Goal: Find specific page/section: Find specific page/section

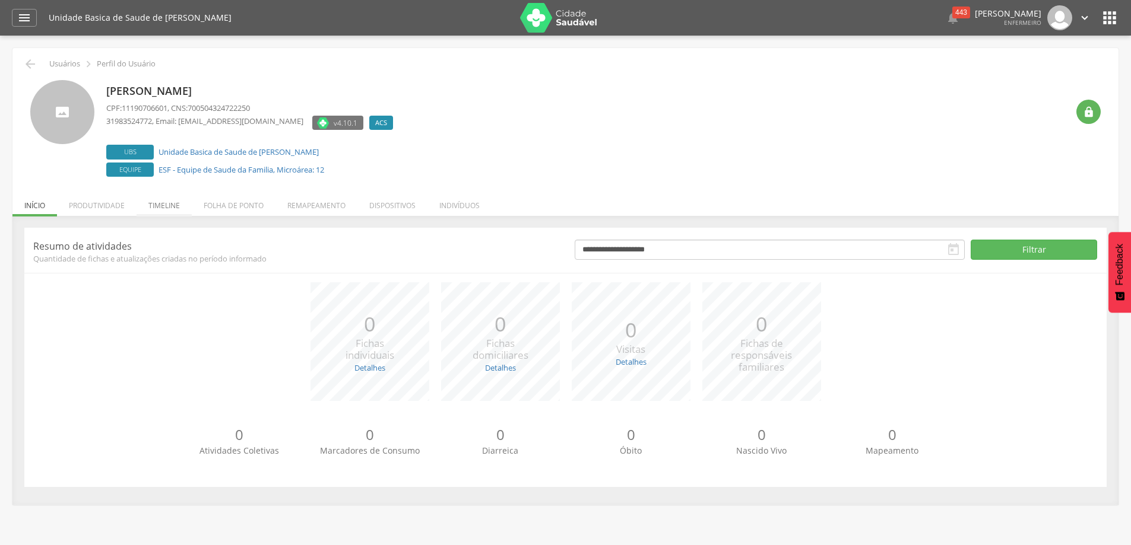
click at [163, 202] on li "Timeline" at bounding box center [164, 203] width 55 height 28
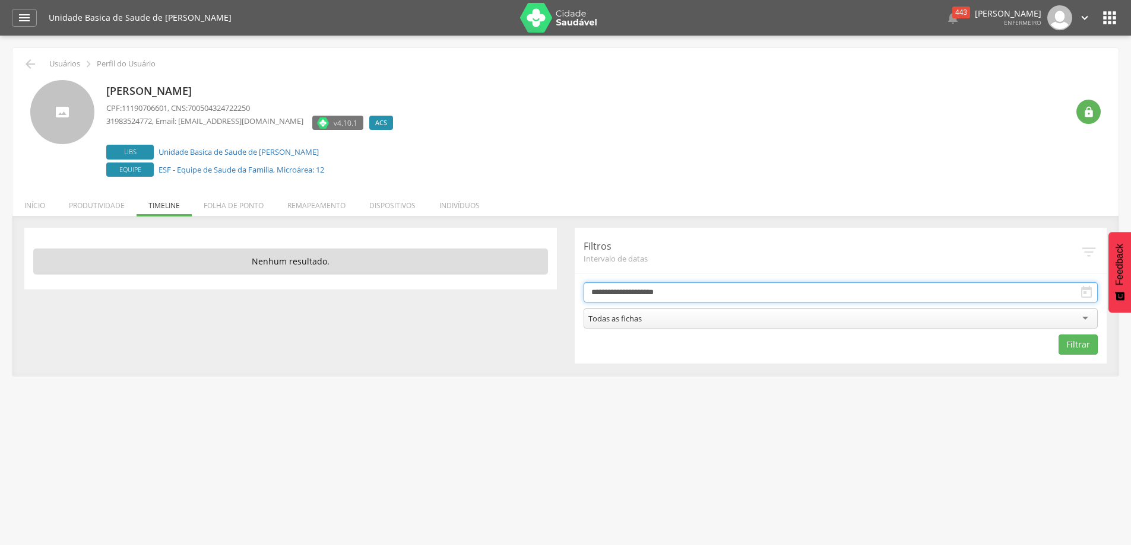
click at [795, 293] on input "**********" at bounding box center [840, 293] width 515 height 20
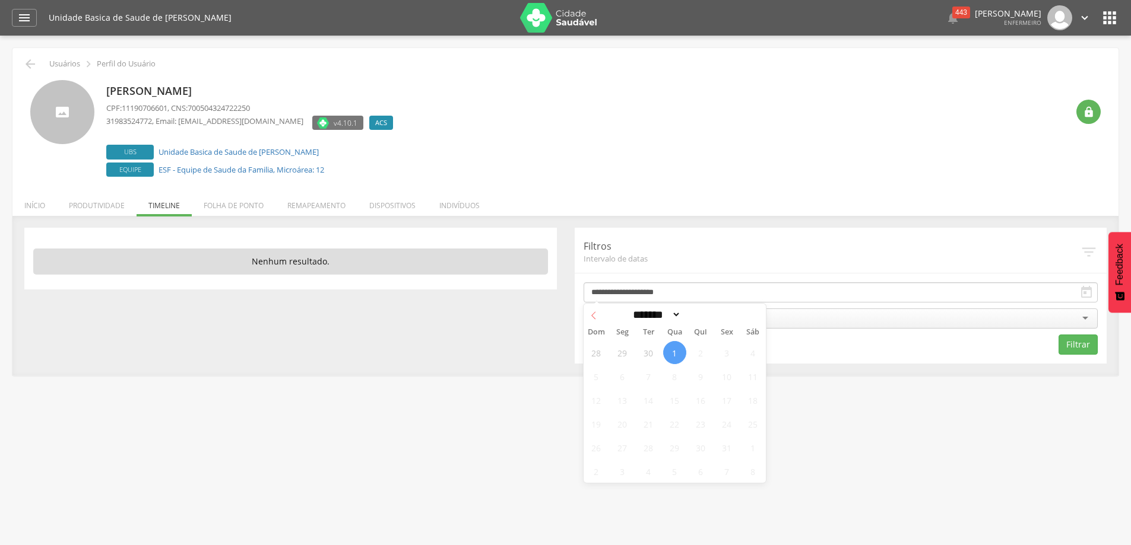
click at [591, 315] on icon at bounding box center [593, 316] width 8 height 8
select select "*"
click at [621, 354] on span "1" at bounding box center [622, 352] width 23 height 23
type input "**********"
click at [1084, 350] on button "Filtrar" at bounding box center [1077, 345] width 39 height 20
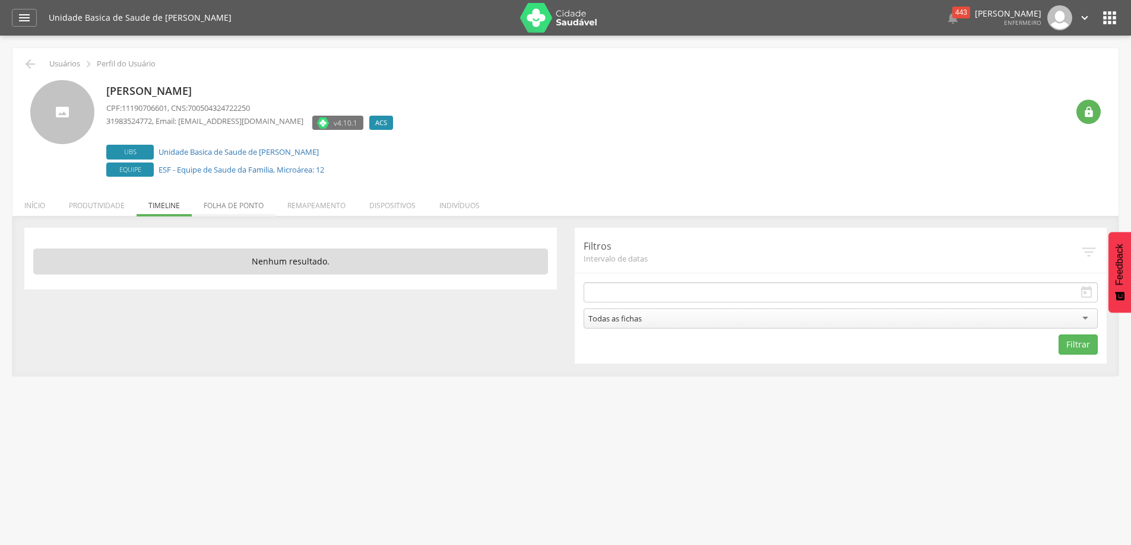
click at [242, 202] on li "Folha de ponto" at bounding box center [234, 203] width 84 height 28
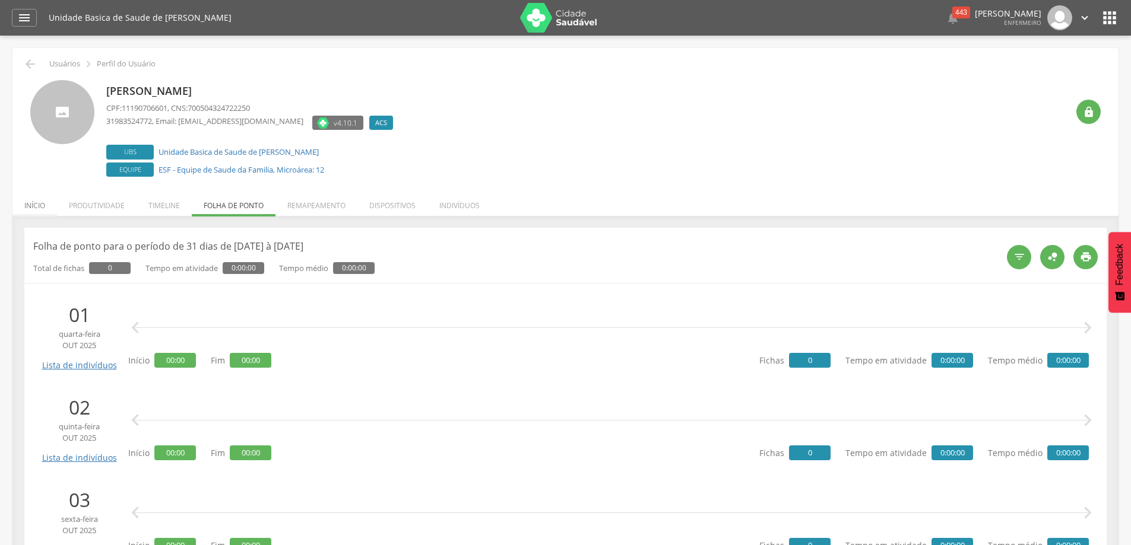
click at [37, 207] on li "Início" at bounding box center [34, 203] width 45 height 28
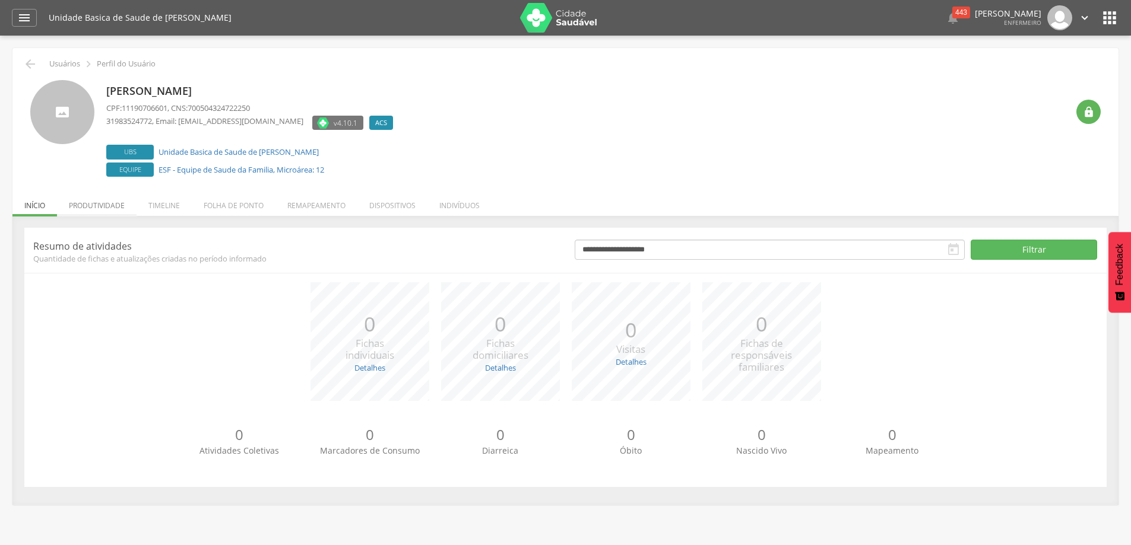
click at [83, 209] on li "Produtividade" at bounding box center [97, 203] width 80 height 28
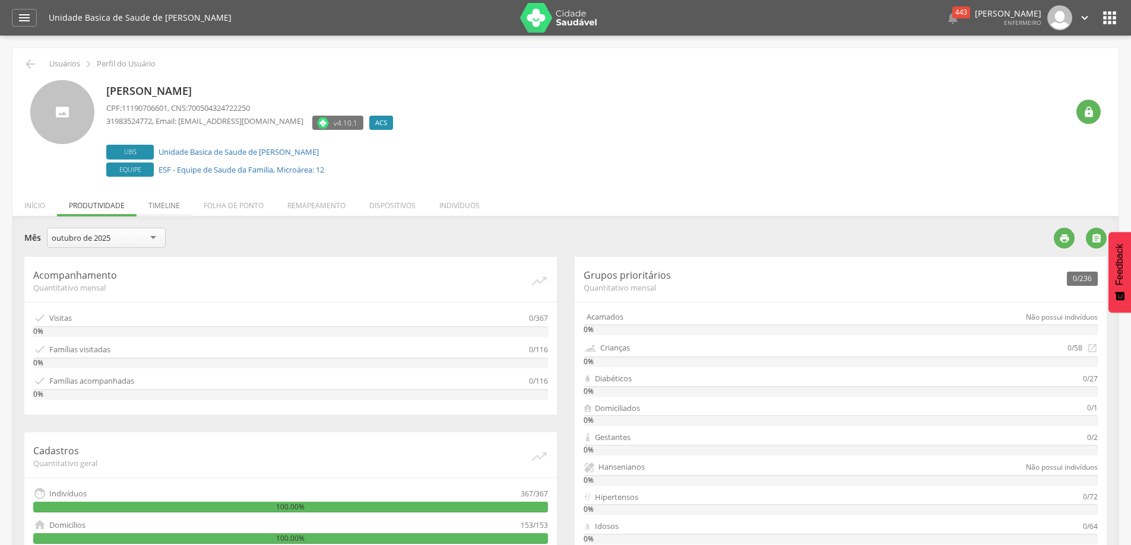
click at [166, 208] on li "Timeline" at bounding box center [164, 203] width 55 height 28
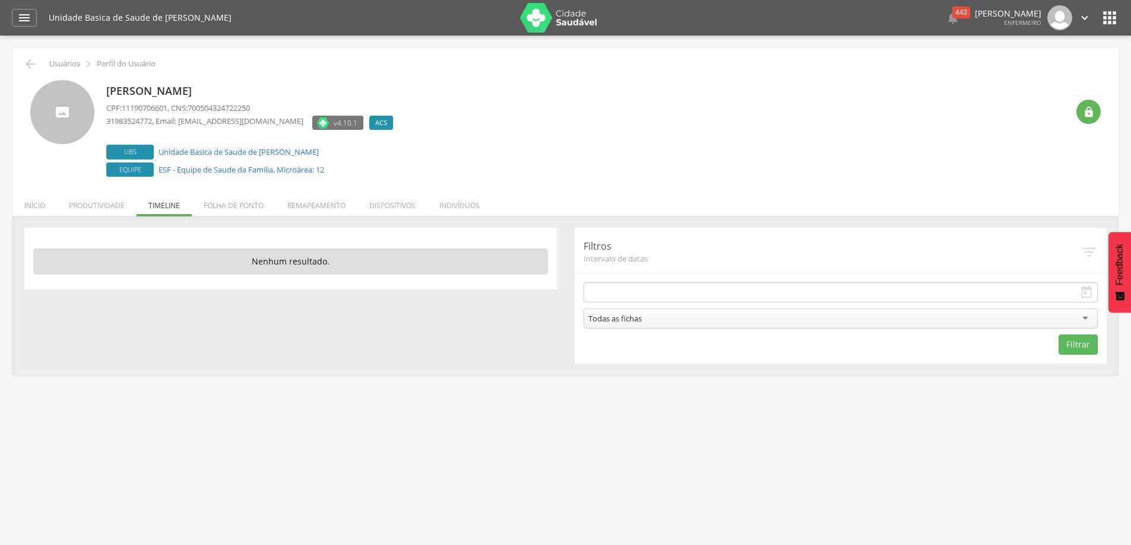
click at [1116, 15] on icon "" at bounding box center [1109, 17] width 19 height 19
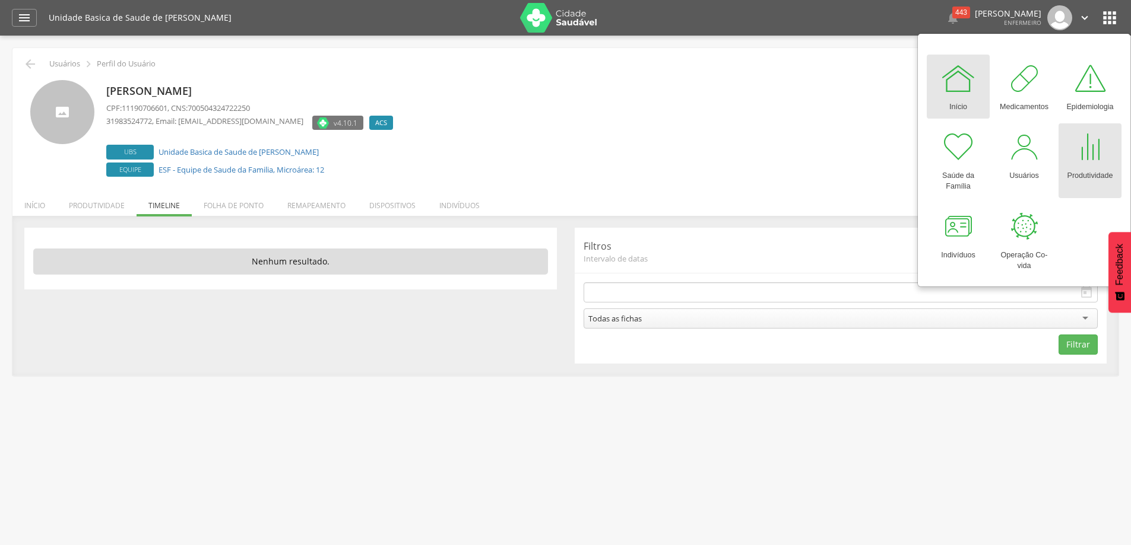
click at [1093, 164] on div at bounding box center [1090, 147] width 36 height 36
